Goal: Task Accomplishment & Management: Complete application form

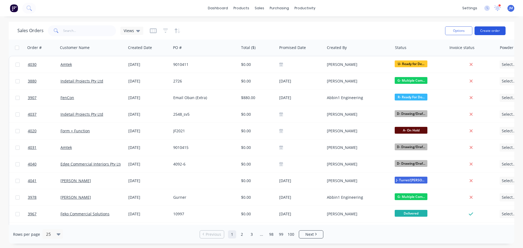
click at [487, 32] on button "Create order" at bounding box center [489, 30] width 31 height 9
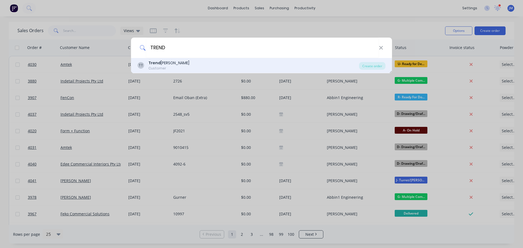
type input "TREND"
click at [158, 62] on b "Trend" at bounding box center [154, 62] width 12 height 5
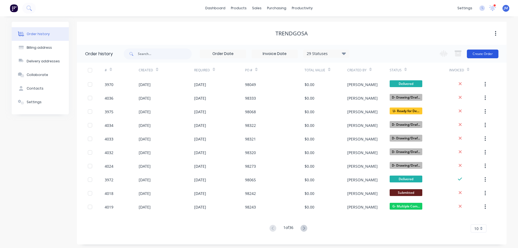
click at [484, 56] on button "Create Order" at bounding box center [483, 54] width 32 height 9
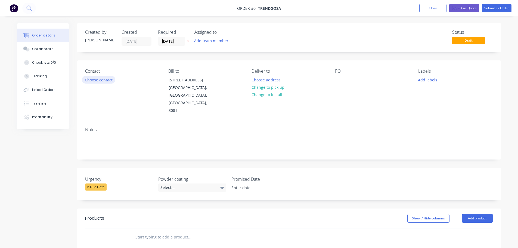
click at [100, 78] on button "Choose contact" at bounding box center [98, 79] width 33 height 7
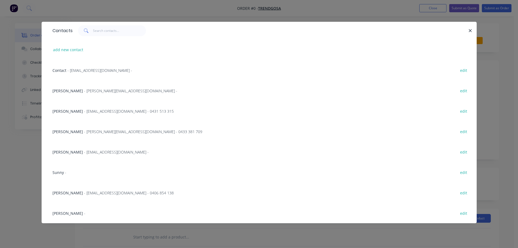
click at [79, 92] on span "[PERSON_NAME]" at bounding box center [68, 90] width 30 height 5
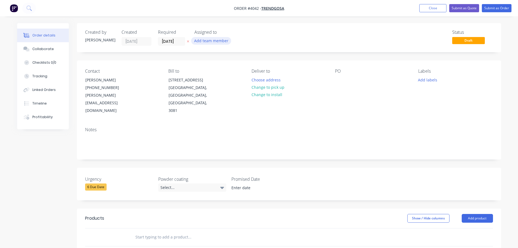
click at [202, 42] on button "Add team member" at bounding box center [211, 40] width 40 height 7
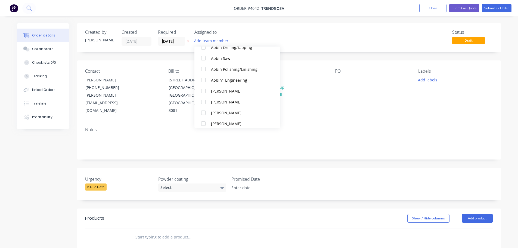
scroll to position [136, 0]
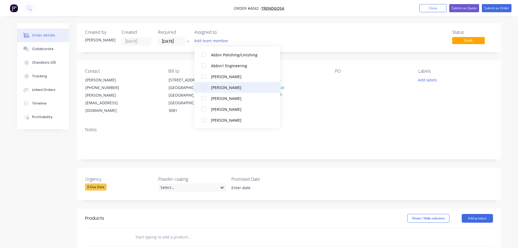
click at [204, 89] on div at bounding box center [203, 87] width 11 height 11
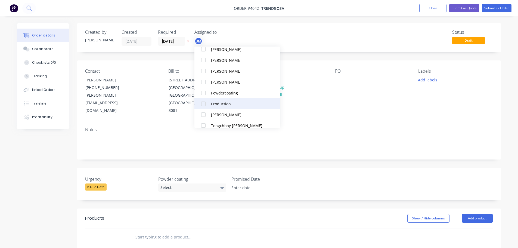
click at [204, 100] on div at bounding box center [203, 103] width 11 height 11
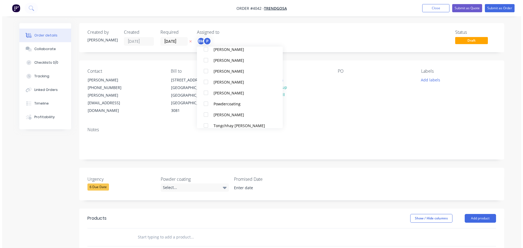
scroll to position [0, 0]
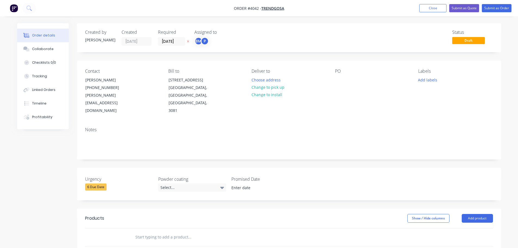
click at [344, 103] on div "Contact [PERSON_NAME] [PHONE_NUMBER] [PERSON_NAME][EMAIL_ADDRESS][DOMAIN_NAME] …" at bounding box center [289, 91] width 425 height 62
click at [266, 79] on button "Choose address" at bounding box center [266, 79] width 35 height 7
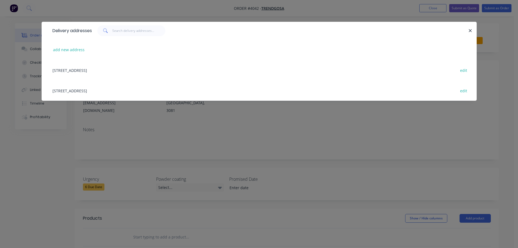
click at [112, 91] on div "[STREET_ADDRESS] edit" at bounding box center [259, 90] width 419 height 20
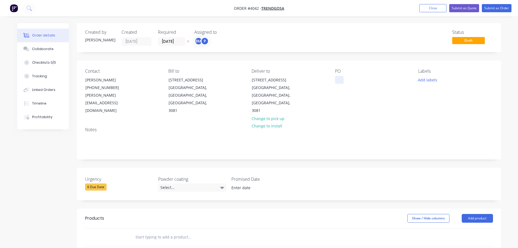
click at [339, 81] on div at bounding box center [339, 80] width 9 height 8
click at [39, 45] on button "Collaborate" at bounding box center [43, 49] width 52 height 14
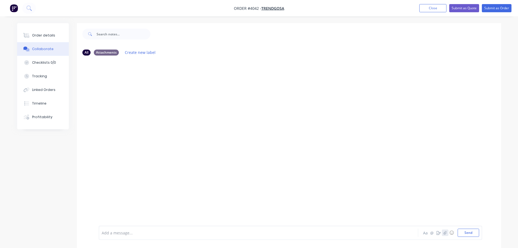
click at [445, 235] on button "button" at bounding box center [445, 232] width 7 height 7
click at [460, 230] on button "Send" at bounding box center [469, 233] width 22 height 8
click at [43, 36] on div "Order details" at bounding box center [43, 35] width 23 height 5
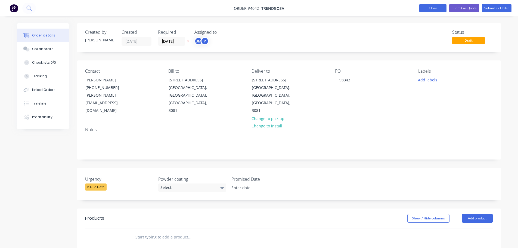
click at [434, 7] on button "Close" at bounding box center [433, 8] width 27 height 8
